Goal: Information Seeking & Learning: Check status

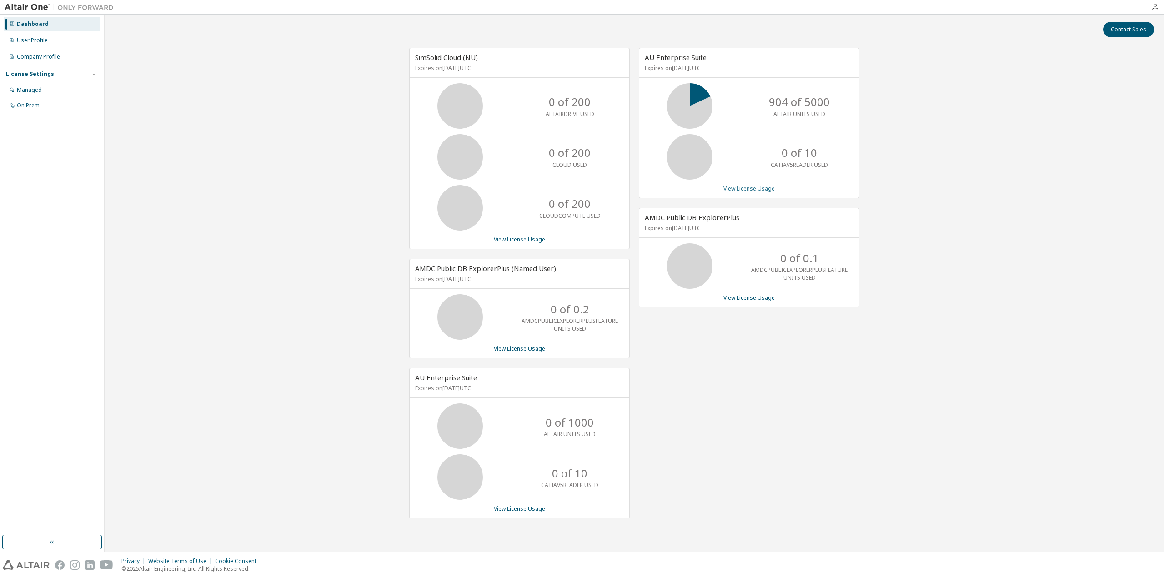
click at [755, 189] on link "View License Usage" at bounding box center [748, 189] width 51 height 8
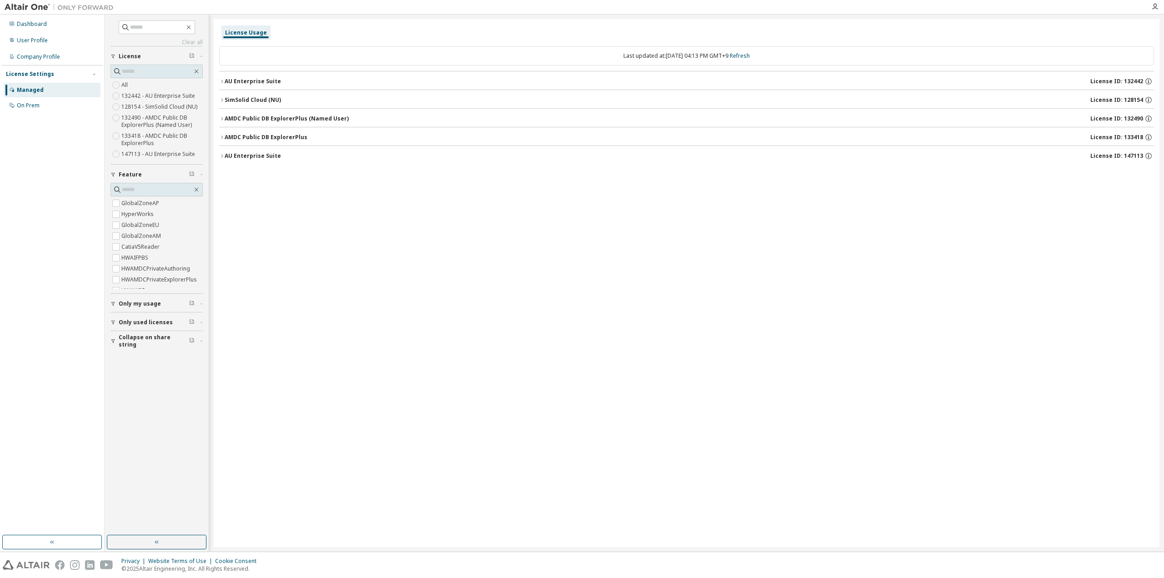
click at [160, 304] on div "Only my usage" at bounding box center [159, 303] width 81 height 7
click at [223, 81] on icon "button" at bounding box center [221, 81] width 5 height 5
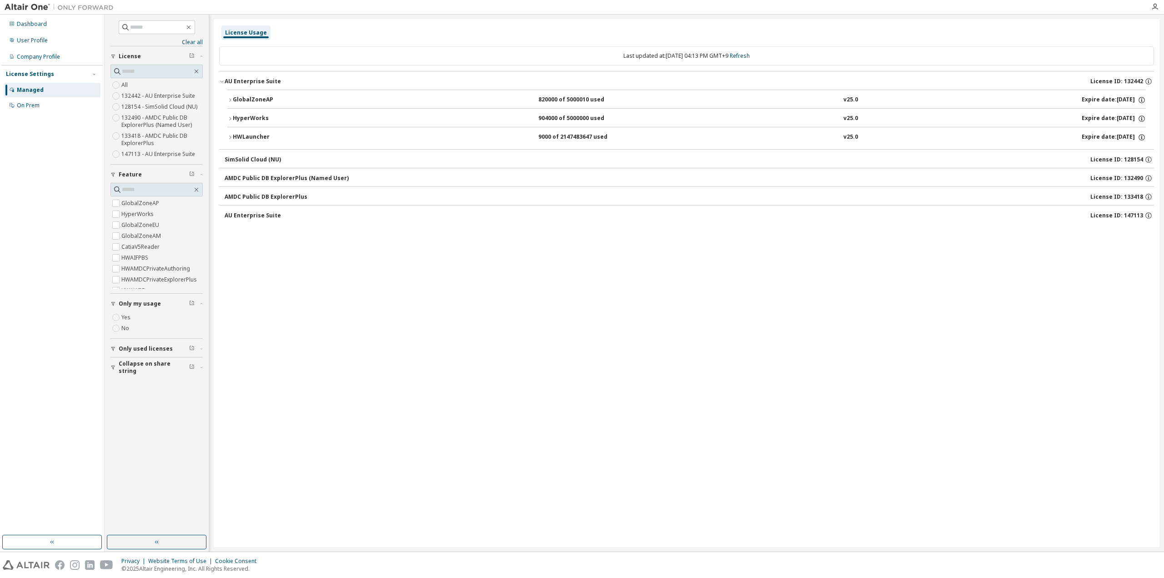
click at [192, 303] on icon "button" at bounding box center [191, 302] width 5 height 5
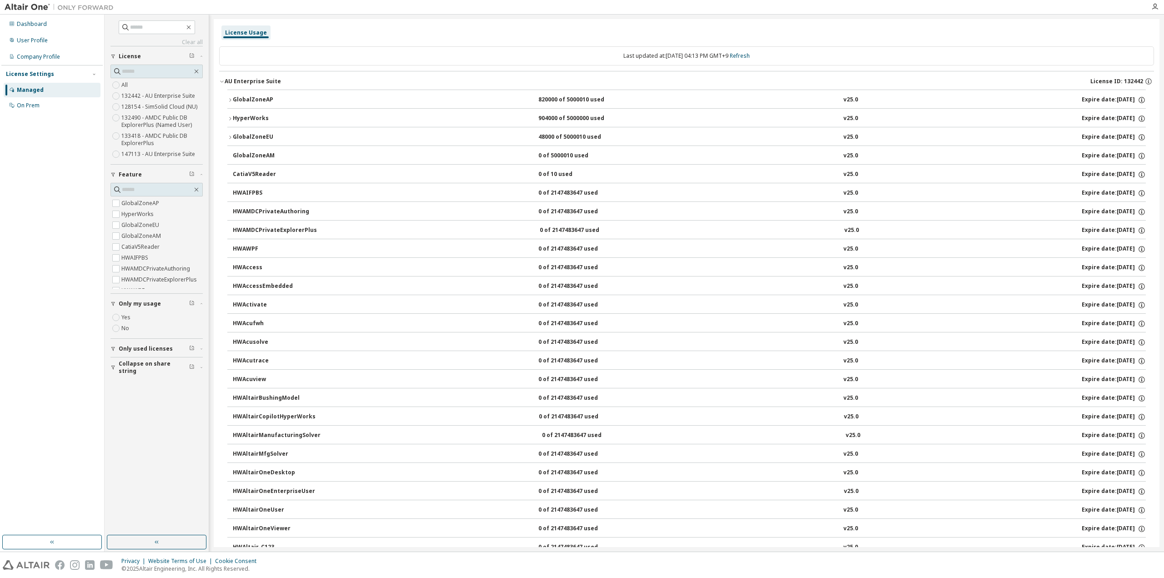
click at [125, 318] on label "Yes" at bounding box center [126, 317] width 11 height 11
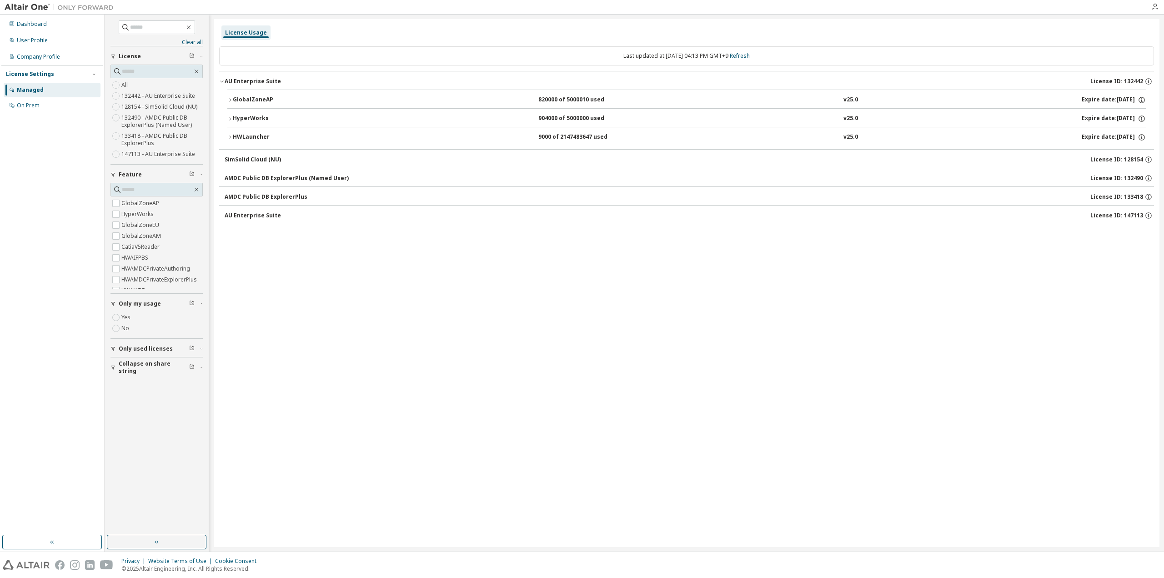
click at [231, 116] on icon "button" at bounding box center [229, 118] width 5 height 5
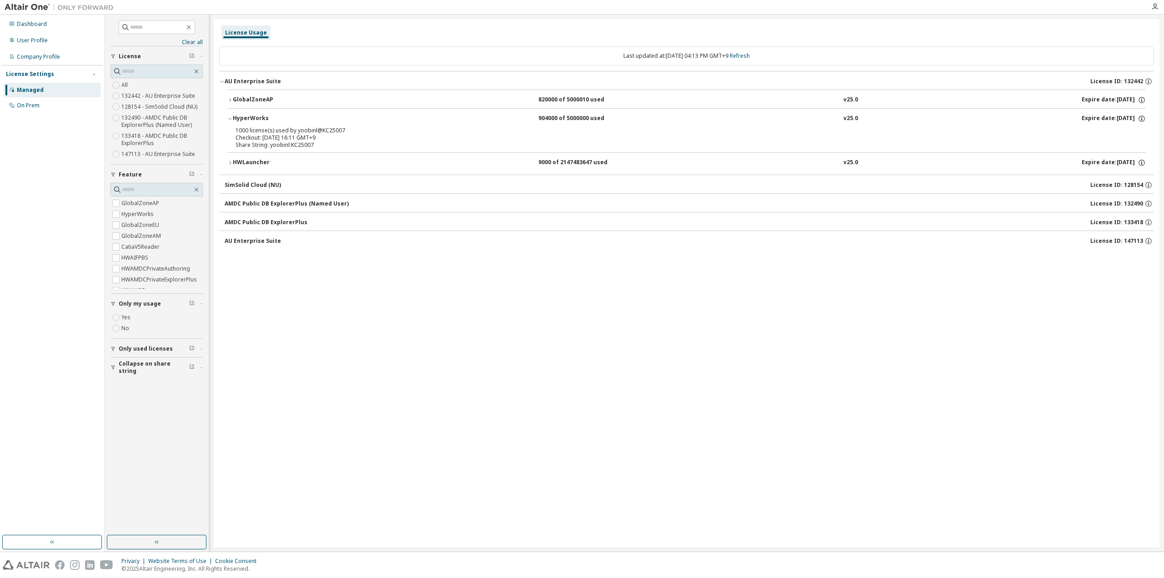
click at [146, 350] on span "Only used licenses" at bounding box center [146, 348] width 54 height 7
click at [129, 361] on label "Yes" at bounding box center [126, 362] width 11 height 11
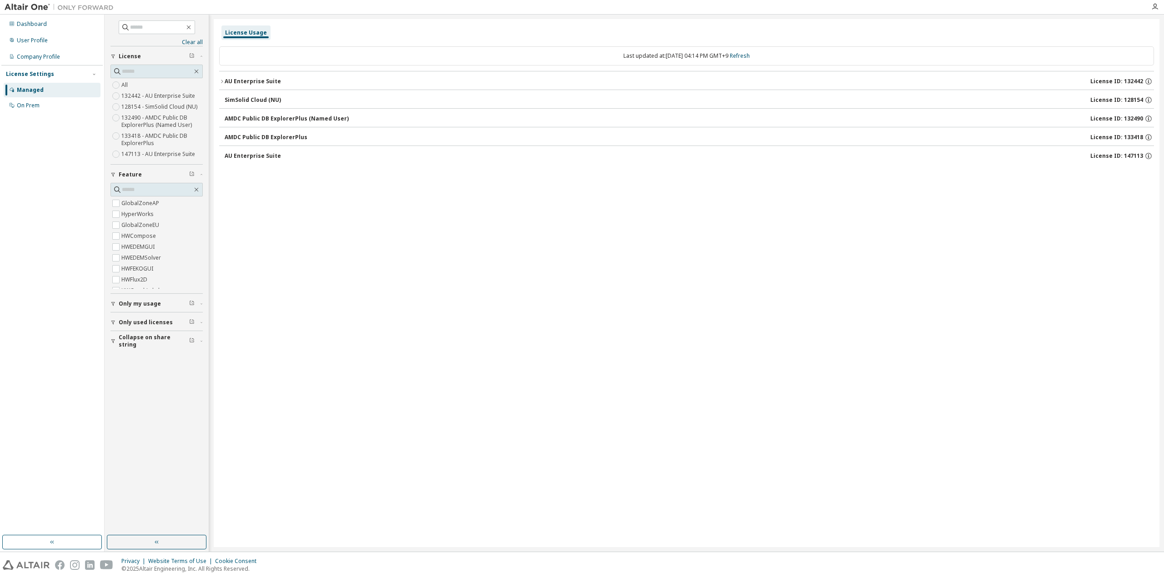
click at [224, 79] on icon "button" at bounding box center [221, 81] width 5 height 5
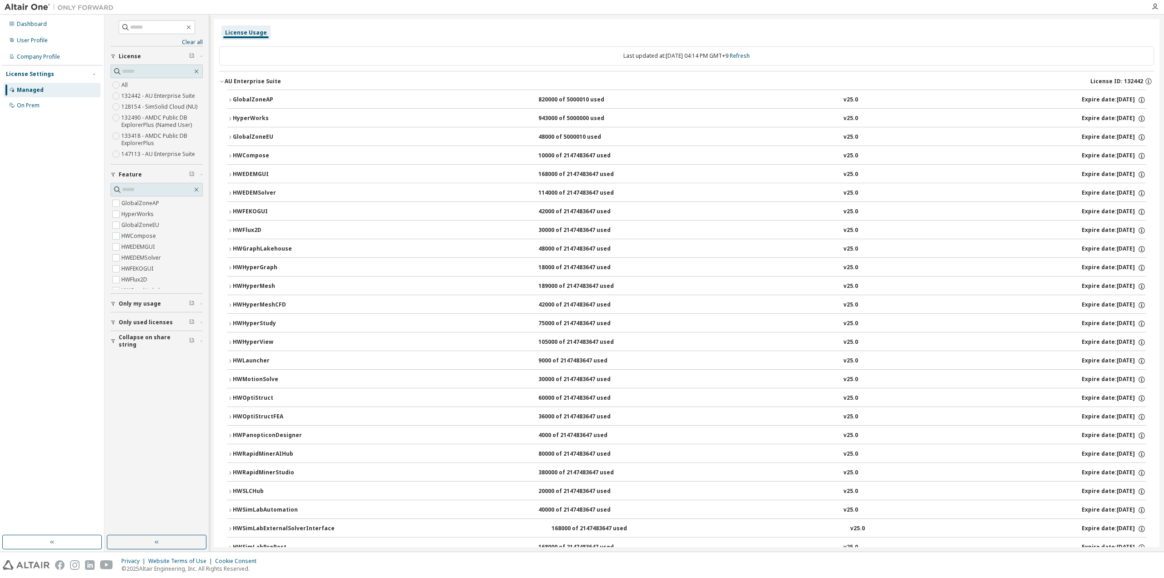
click at [191, 305] on span "button" at bounding box center [191, 303] width 5 height 7
click at [192, 304] on span "button" at bounding box center [191, 303] width 5 height 7
click at [201, 304] on span "button" at bounding box center [201, 303] width 3 height 5
click at [200, 347] on icon "button" at bounding box center [201, 348] width 5 height 3
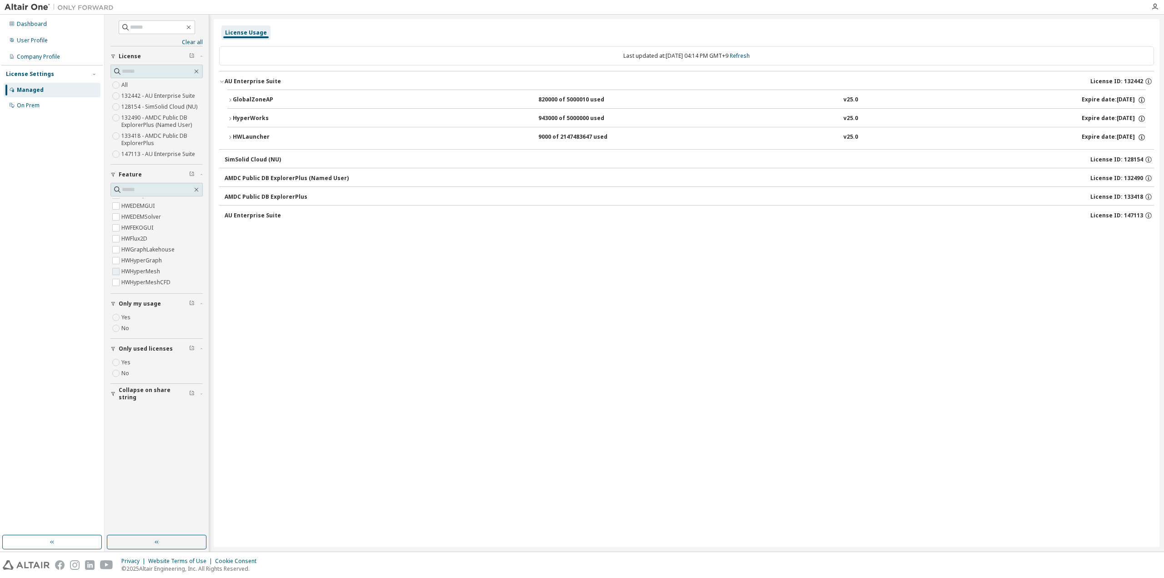
scroll to position [91, 0]
click at [45, 88] on div "Managed" at bounding box center [52, 90] width 97 height 15
click at [60, 92] on div "Managed" at bounding box center [52, 90] width 97 height 15
click at [58, 91] on div "Managed" at bounding box center [52, 90] width 97 height 15
click at [41, 40] on div "User Profile" at bounding box center [32, 40] width 31 height 7
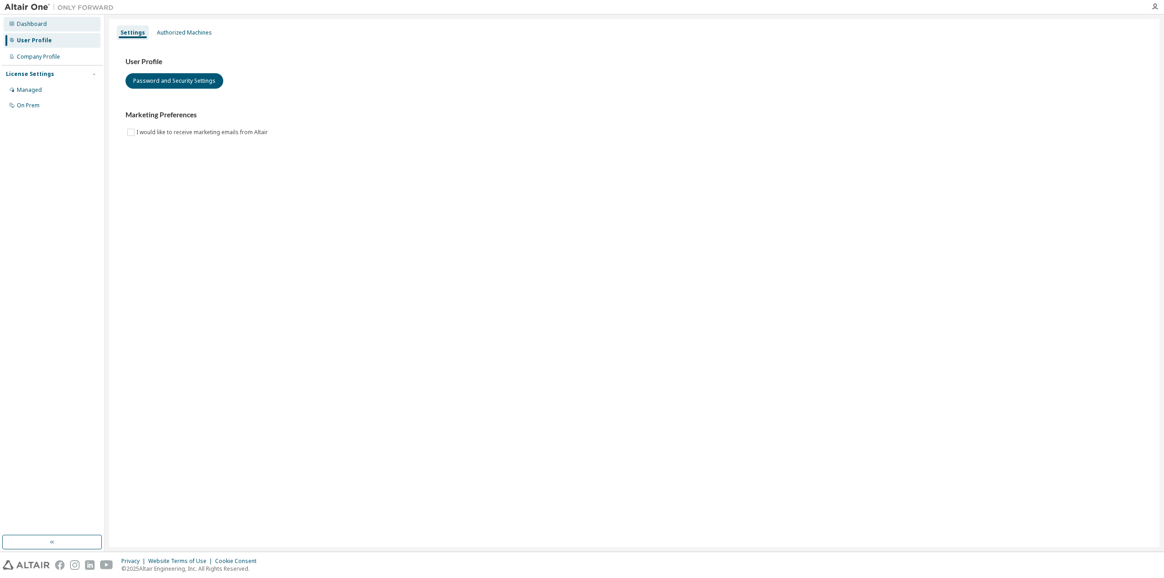
click at [46, 28] on div "Dashboard" at bounding box center [52, 24] width 97 height 15
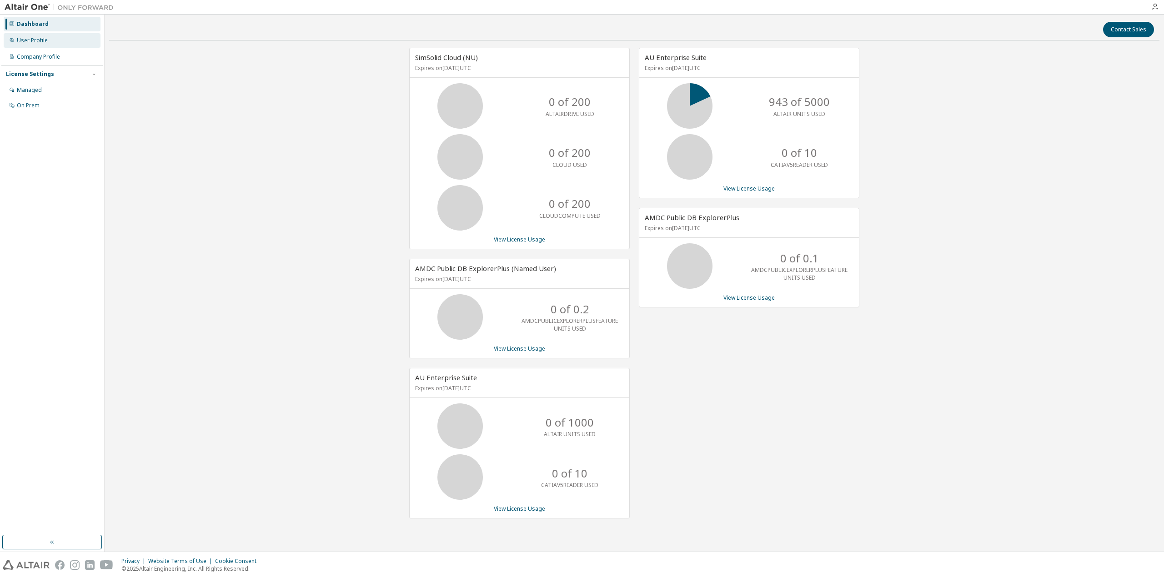
click at [42, 40] on div "User Profile" at bounding box center [32, 40] width 31 height 7
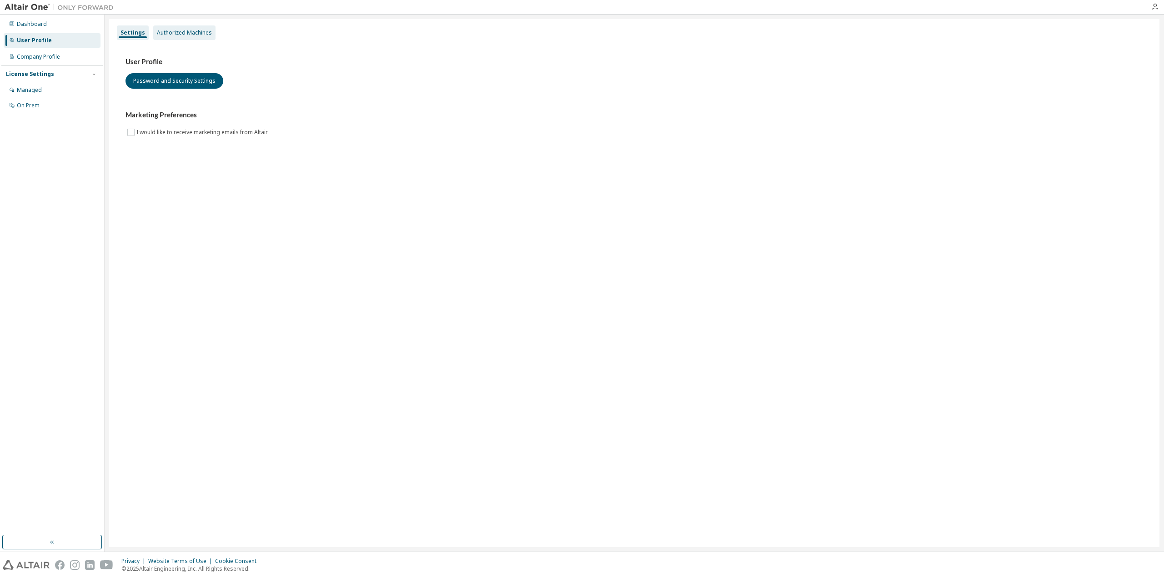
click at [198, 38] on div "Authorized Machines" at bounding box center [184, 32] width 62 height 15
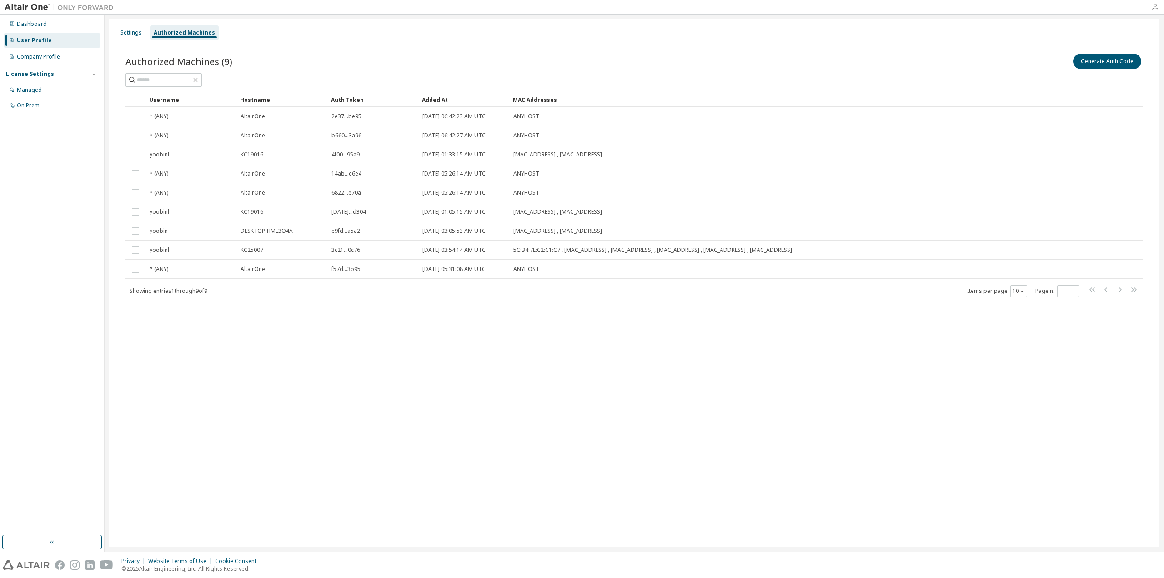
click at [1154, 8] on icon "button" at bounding box center [1154, 6] width 7 height 7
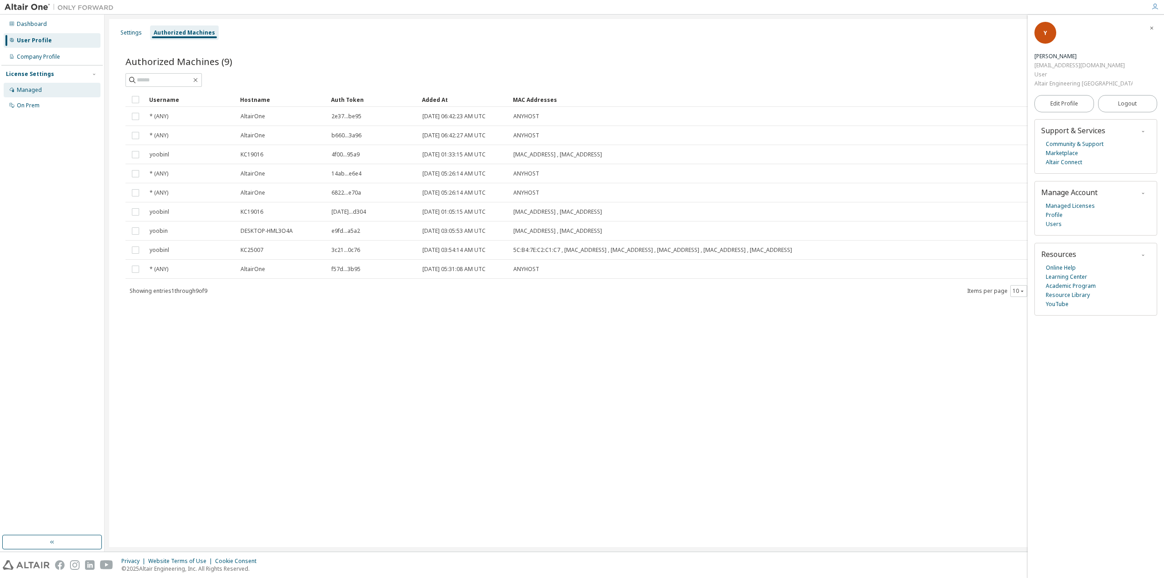
click at [45, 85] on div "Managed" at bounding box center [52, 90] width 97 height 15
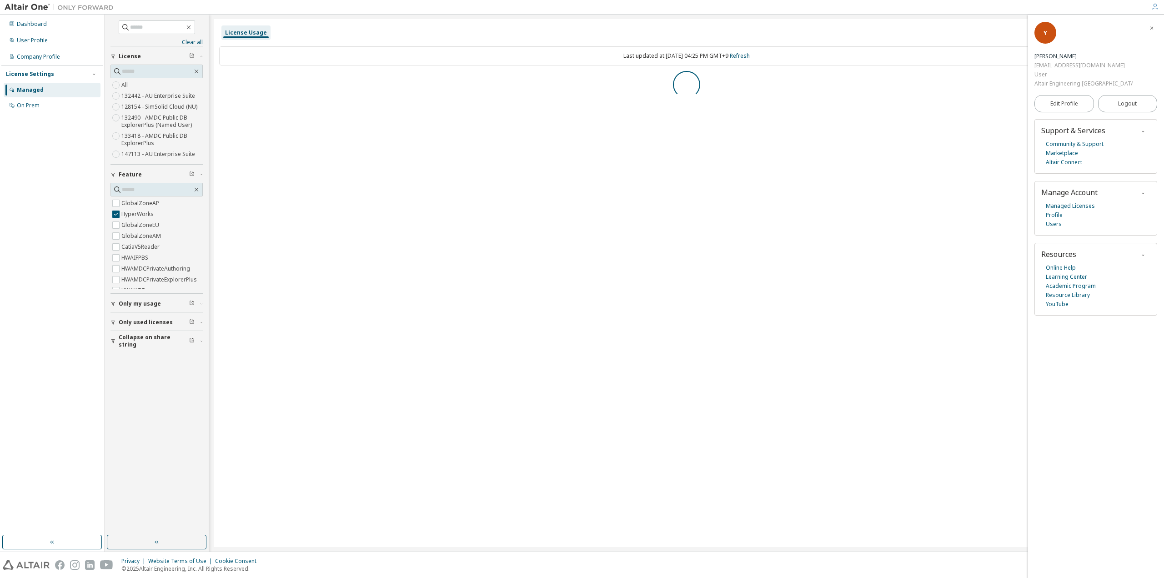
click at [166, 301] on div "Clear all Collapse on share string Only used licenses Only my usage Feature Glo…" at bounding box center [156, 275] width 101 height 518
click at [200, 222] on icon "button" at bounding box center [201, 223] width 5 height 3
click at [127, 85] on label "All" at bounding box center [125, 85] width 8 height 11
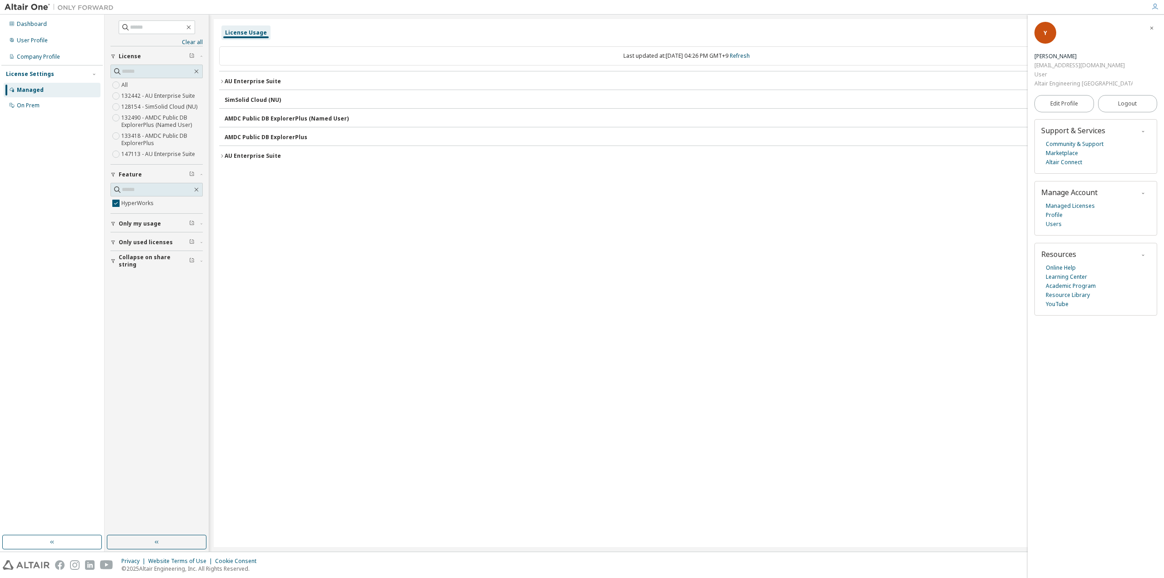
click at [201, 224] on span "button" at bounding box center [201, 223] width 3 height 5
click at [220, 79] on icon "button" at bounding box center [221, 81] width 5 height 5
click at [221, 99] on div "HyperWorks 925000 of 5000000 used v25.0 Expire date: 2025-10-01" at bounding box center [686, 101] width 935 height 22
click at [225, 99] on div "HyperWorks 925000 of 5000000 used v25.0 Expire date: 2025-10-01" at bounding box center [686, 101] width 935 height 22
click at [232, 99] on icon "button" at bounding box center [229, 99] width 5 height 5
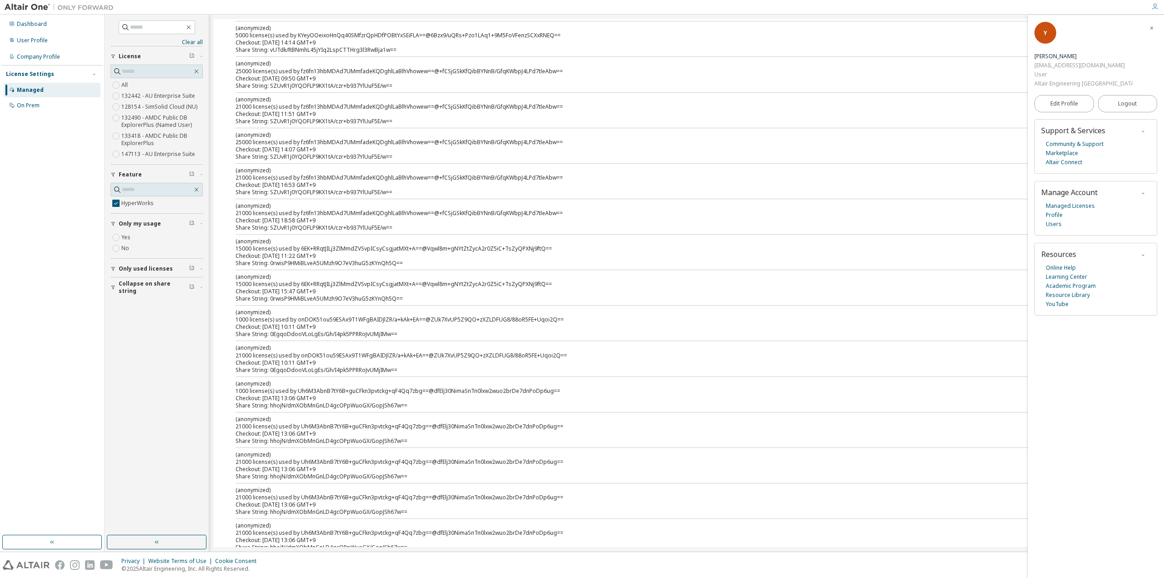
scroll to position [1319, 0]
